Goal: Communication & Community: Answer question/provide support

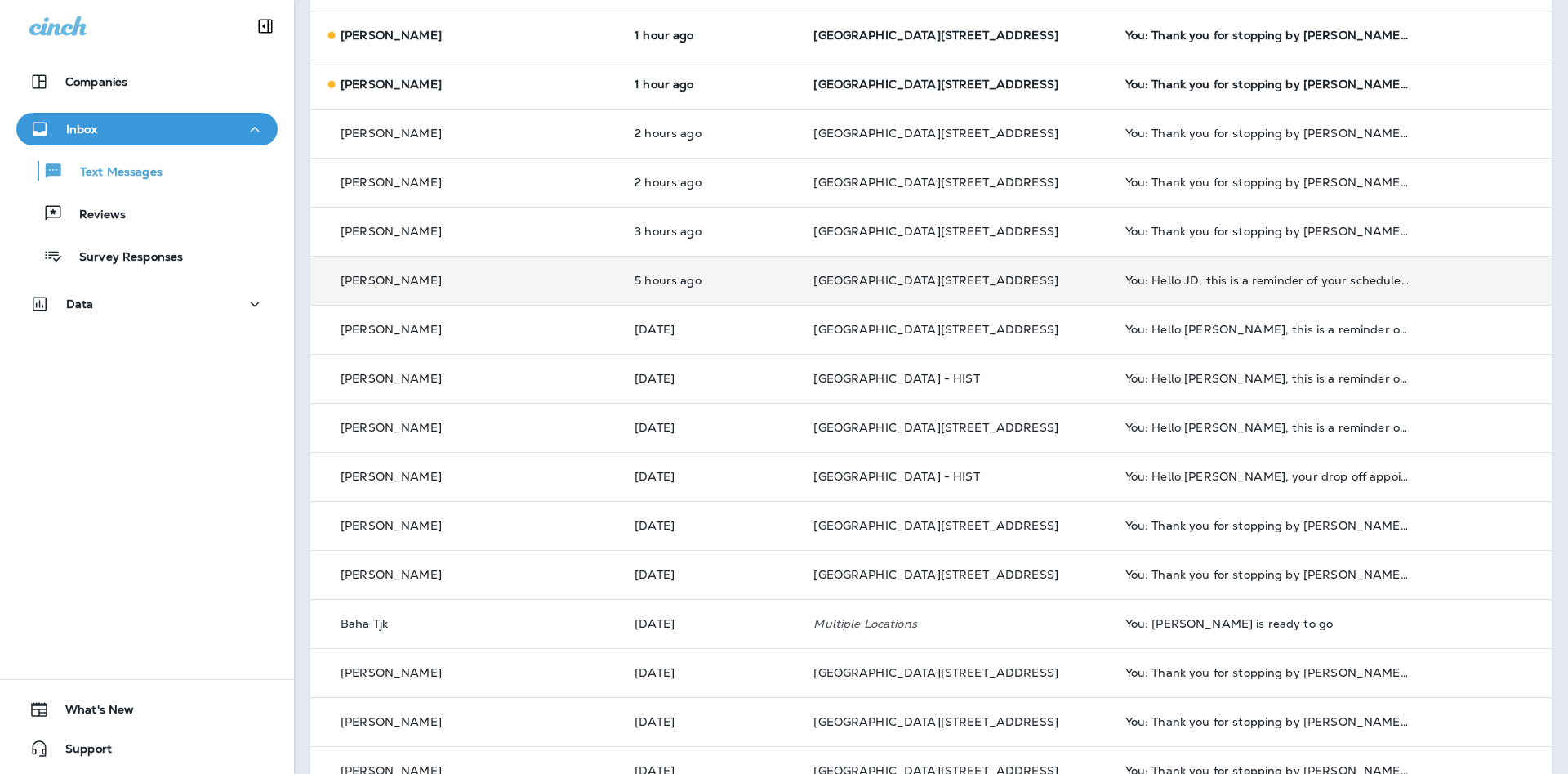
scroll to position [265, 0]
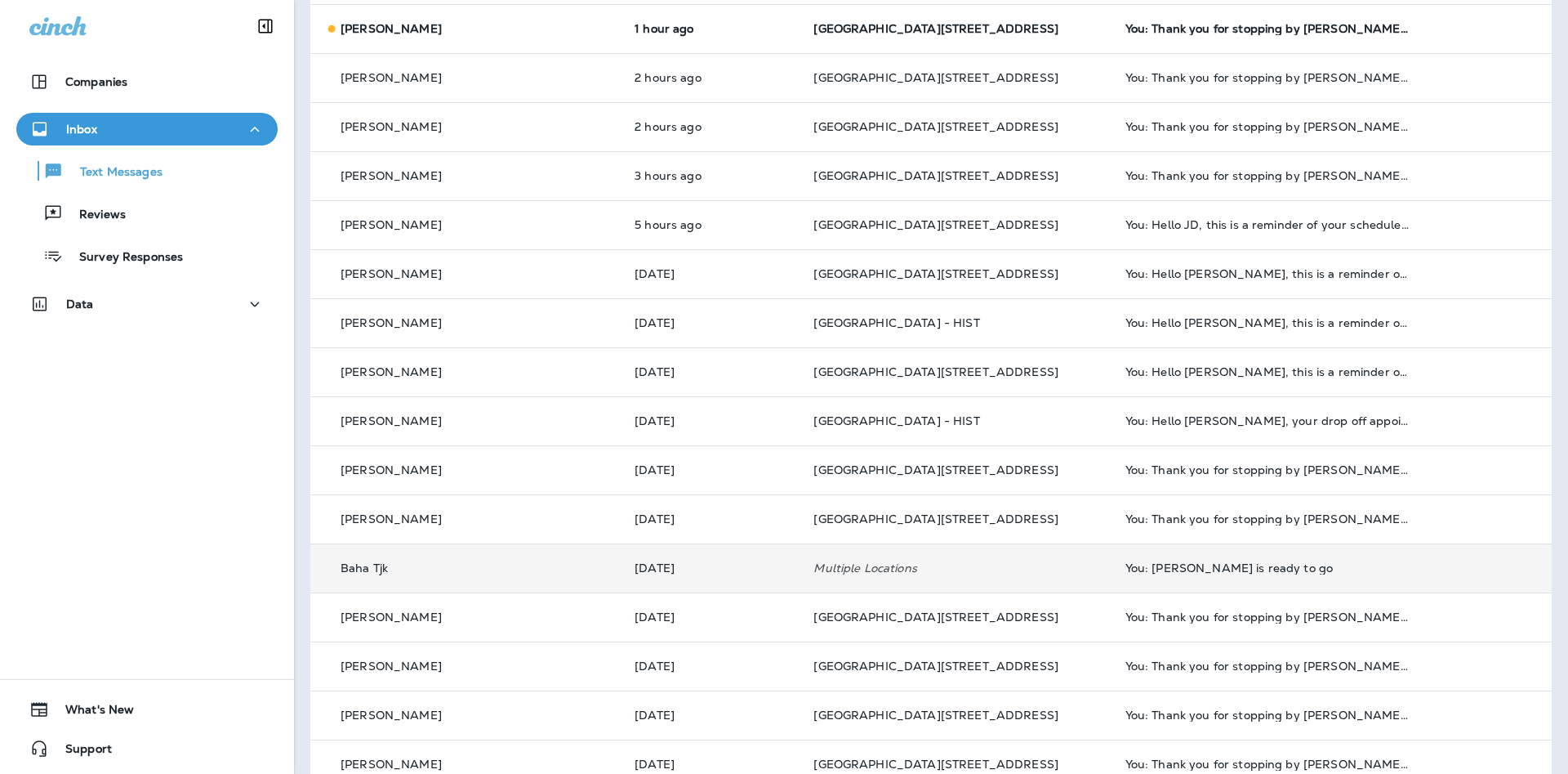
click at [1125, 572] on div "You: [PERSON_NAME] is ready to go" at bounding box center [1268, 567] width 285 height 13
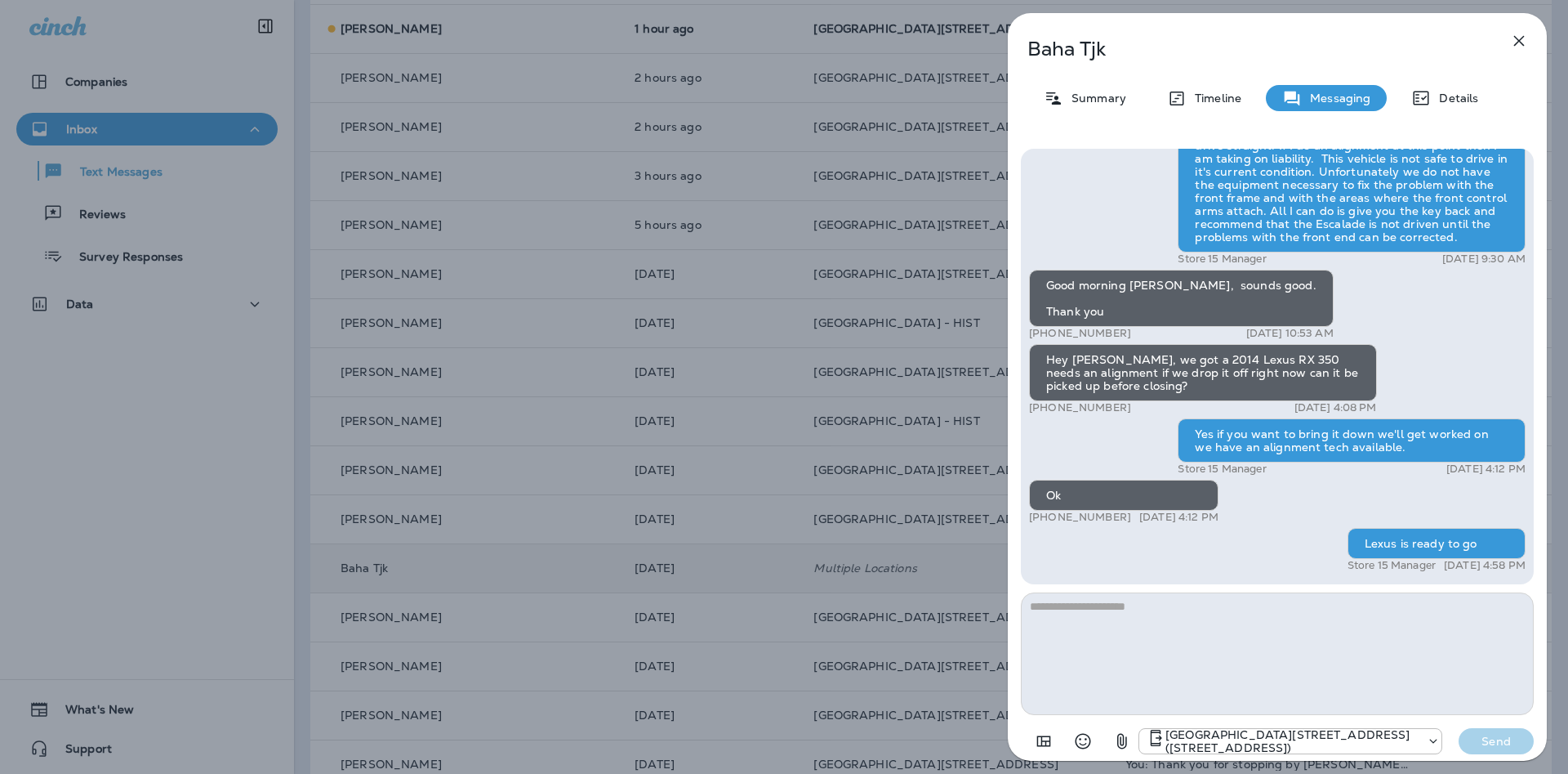
click at [1519, 32] on icon "button" at bounding box center [1519, 41] width 20 height 20
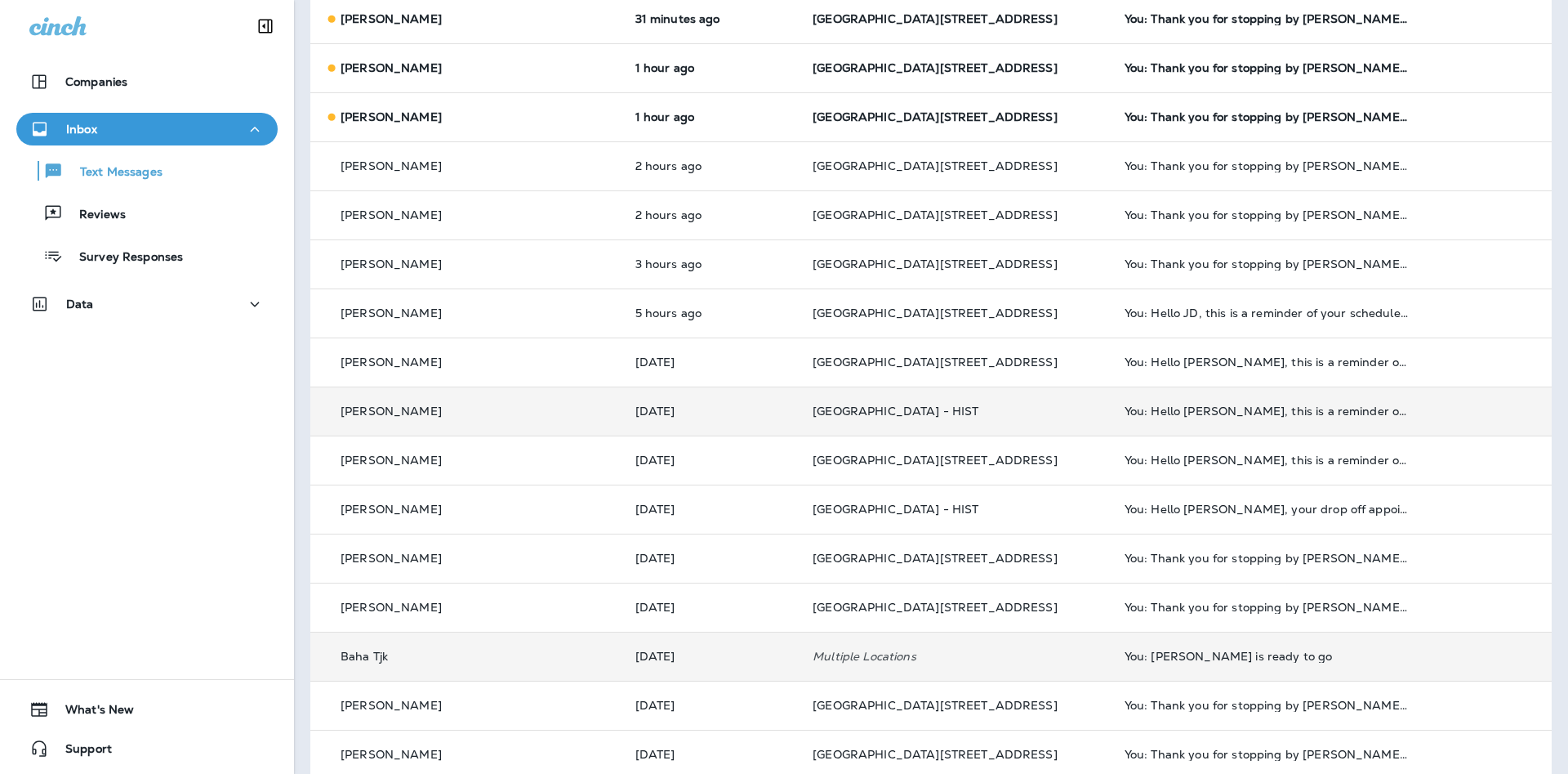
scroll to position [265, 0]
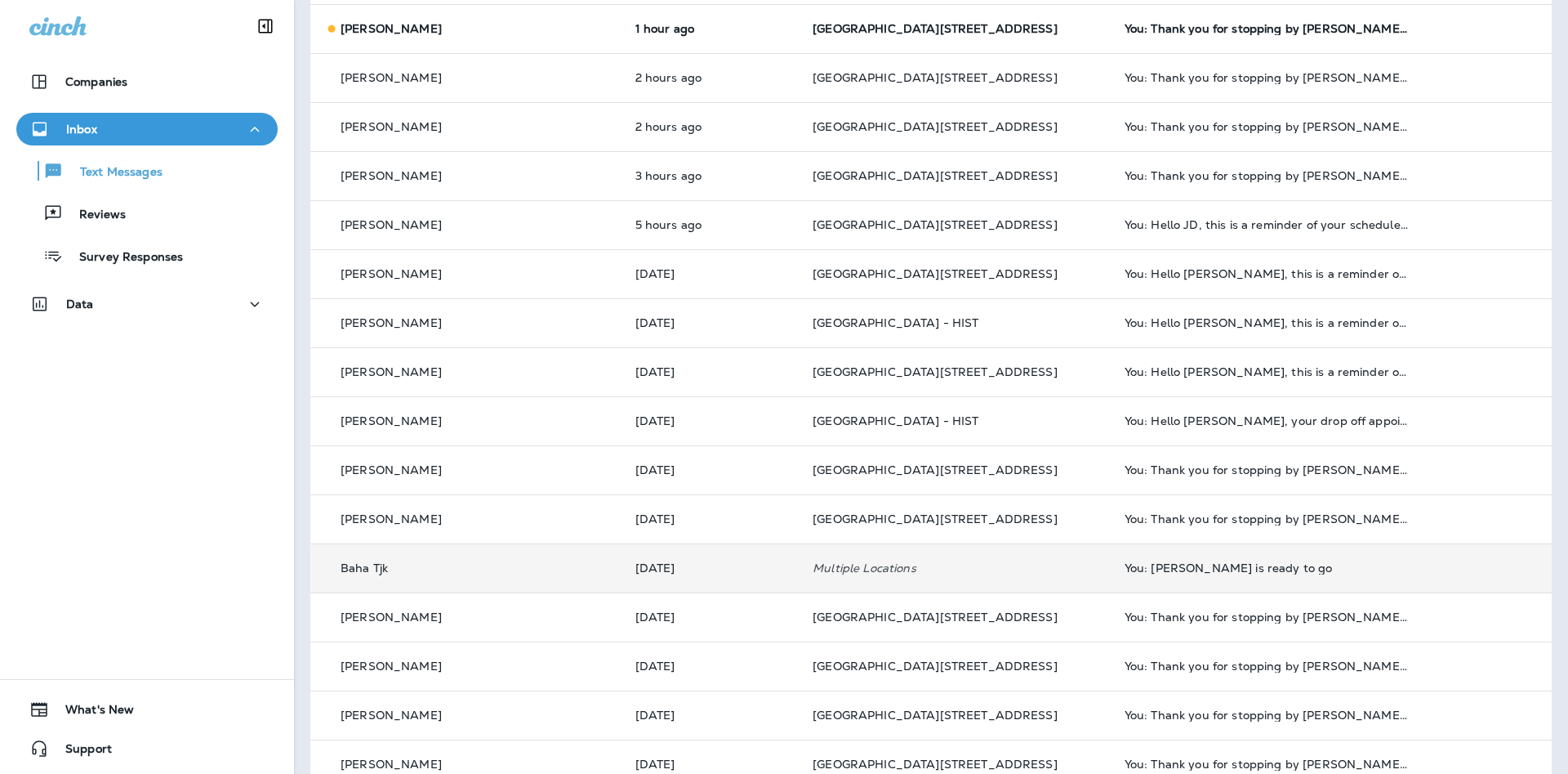
click at [623, 578] on td "[DATE]" at bounding box center [711, 568] width 178 height 49
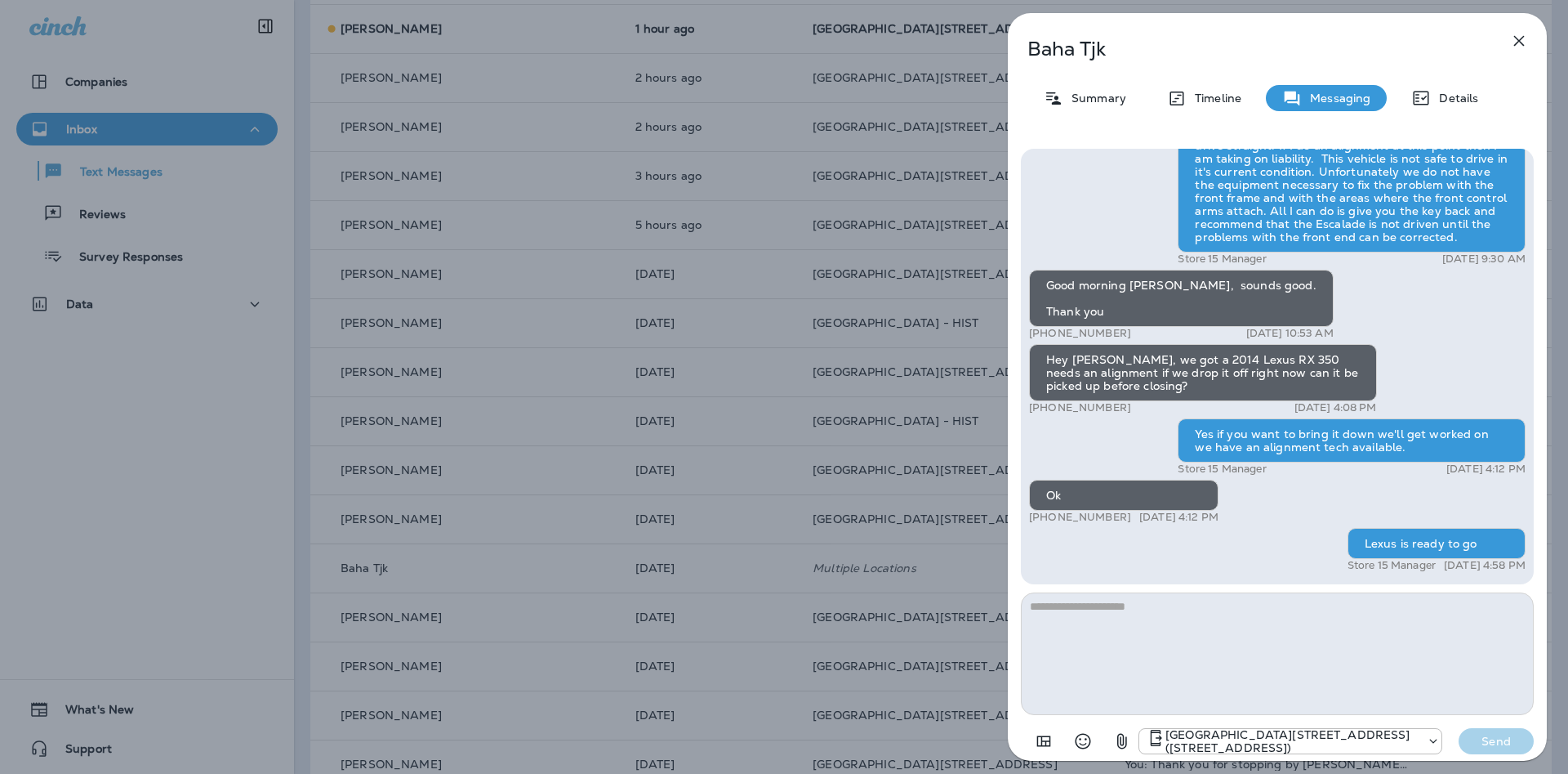
click at [1207, 658] on textarea at bounding box center [1277, 653] width 513 height 122
type textarea "*"
click at [1519, 43] on icon "button" at bounding box center [1519, 41] width 20 height 20
